Goal: Task Accomplishment & Management: Complete application form

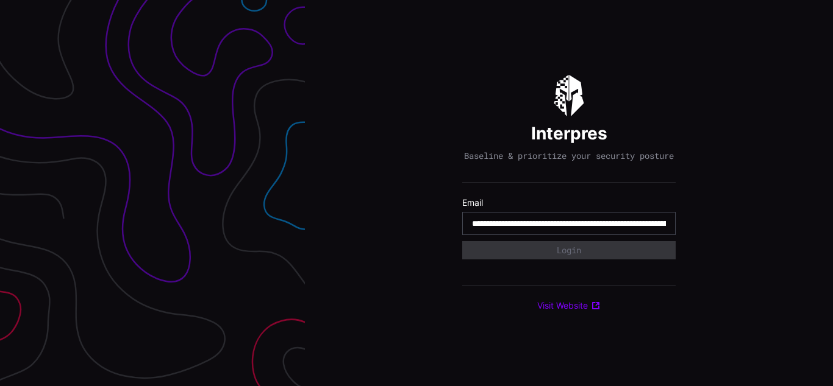
scroll to position [0, 589]
click at [416, 193] on div "Interpres Baseline & prioritize your security posture Email Login Visit Website" at bounding box center [569, 193] width 528 height 386
